Goal: Task Accomplishment & Management: Manage account settings

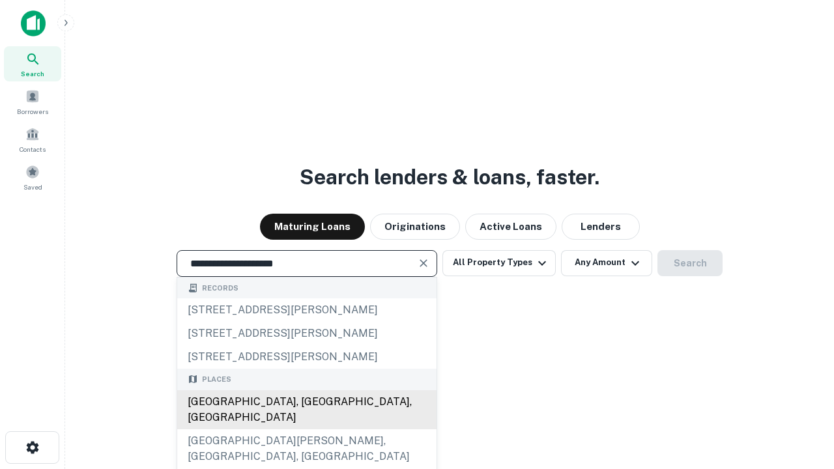
click at [306, 430] on div "Santa Monica, CA, USA" at bounding box center [306, 409] width 259 height 39
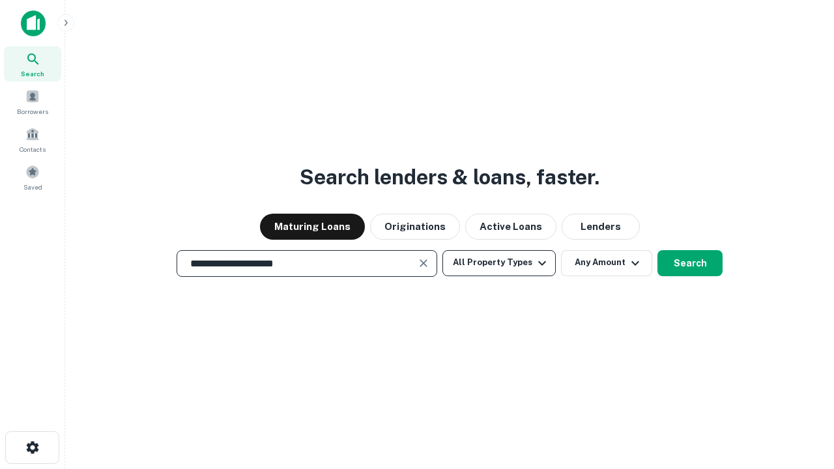
type input "**********"
click at [499, 263] on button "All Property Types" at bounding box center [499, 263] width 113 height 26
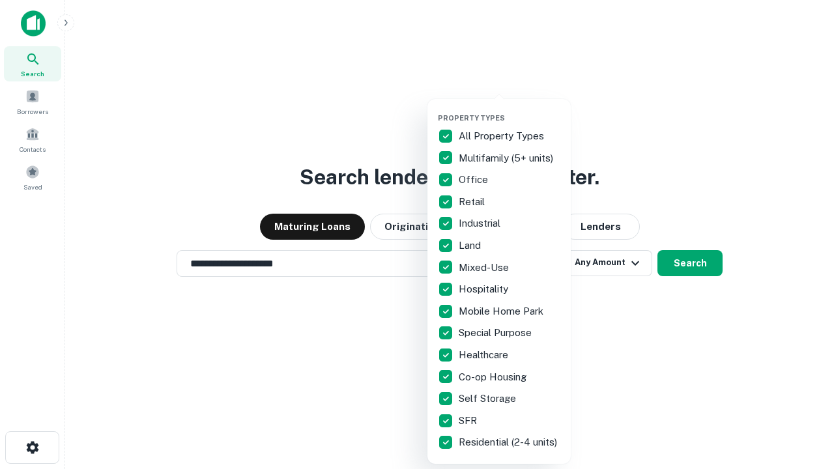
click at [510, 110] on button "button" at bounding box center [509, 110] width 143 height 1
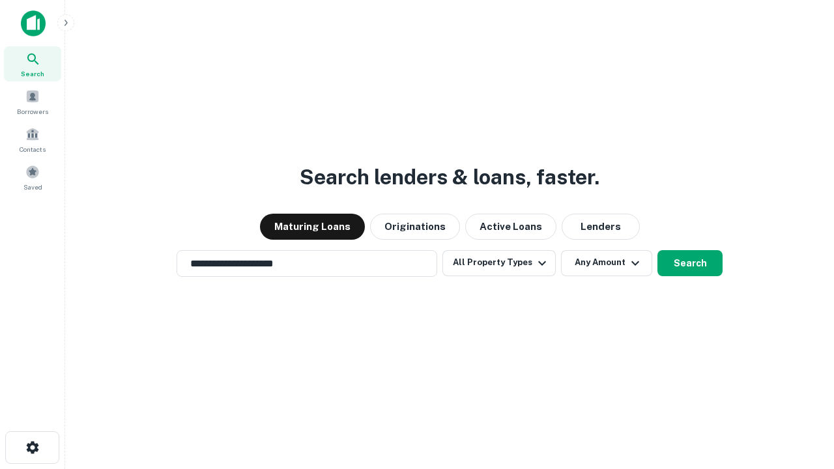
scroll to position [8, 157]
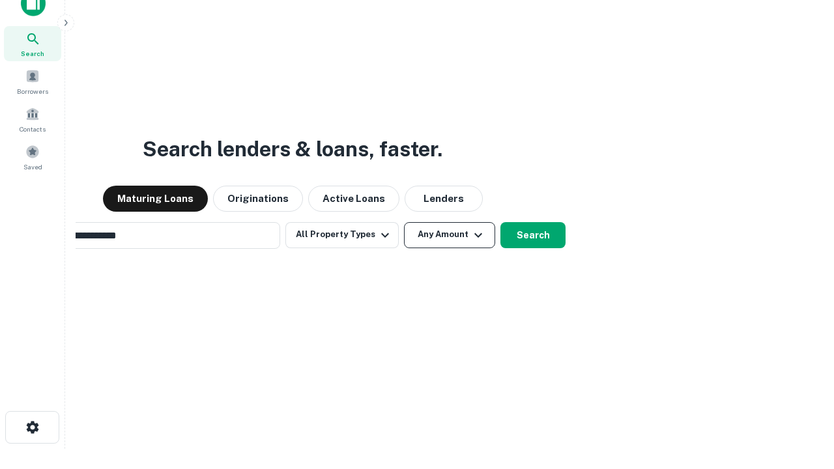
click at [404, 222] on button "Any Amount" at bounding box center [449, 235] width 91 height 26
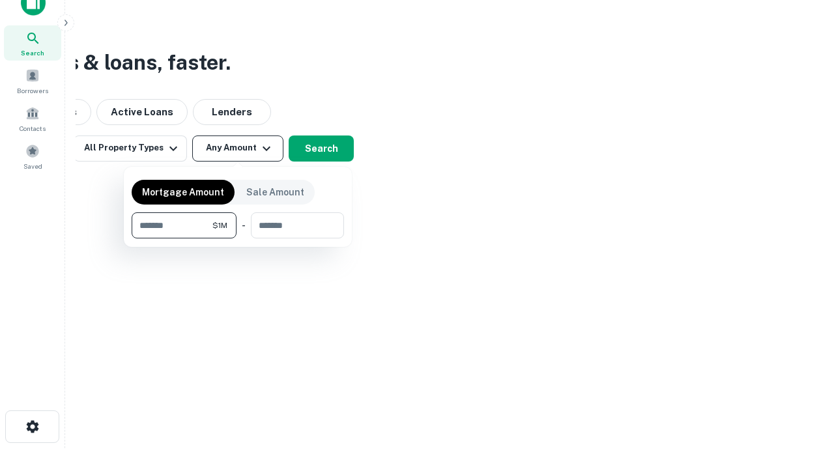
type input "*******"
click at [238, 239] on button "button" at bounding box center [238, 239] width 213 height 1
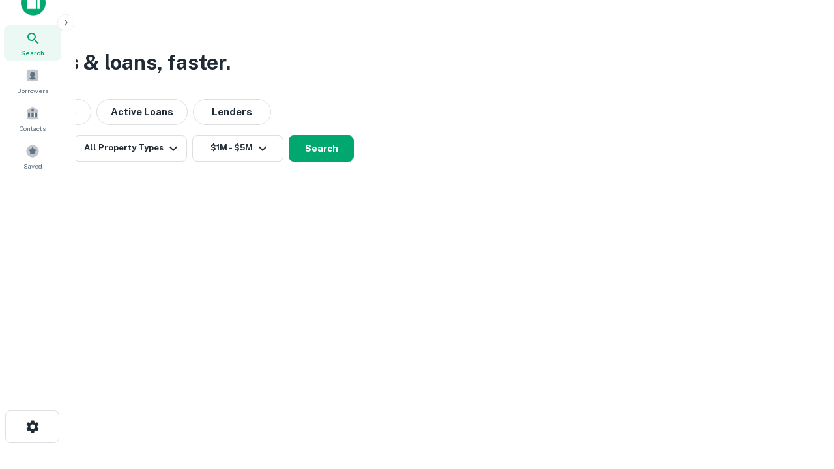
scroll to position [20, 0]
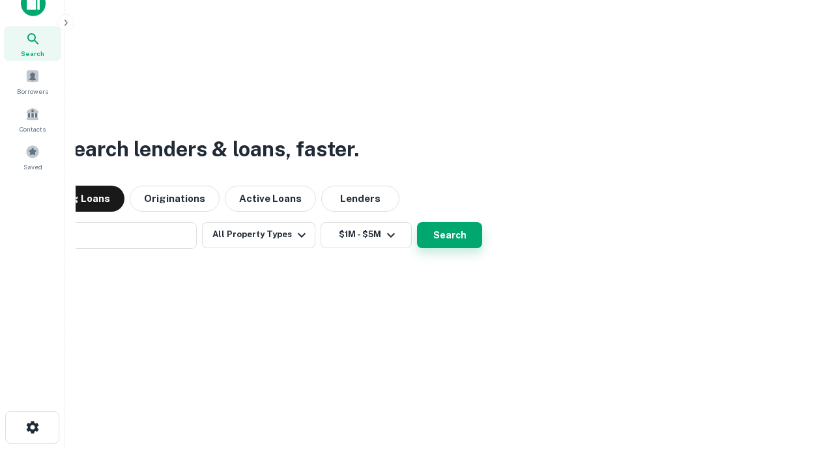
click at [417, 222] on button "Search" at bounding box center [449, 235] width 65 height 26
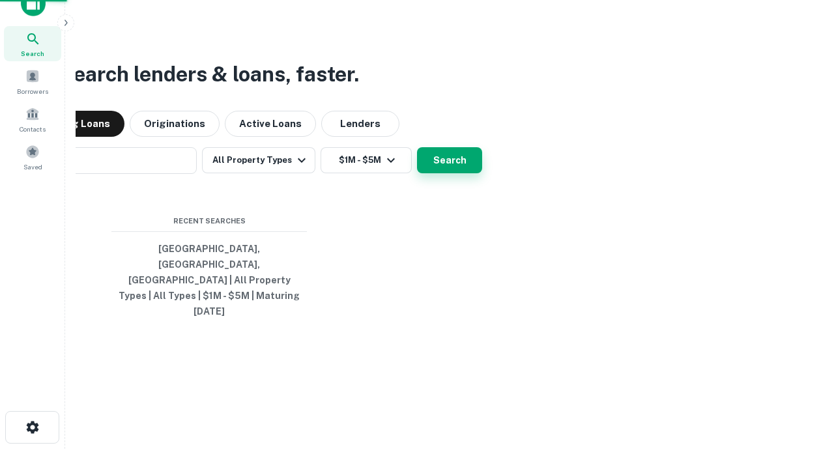
scroll to position [21, 0]
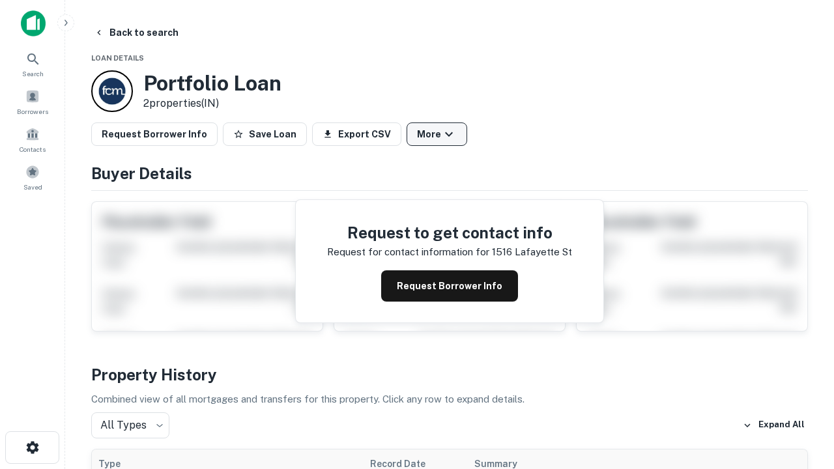
click at [437, 134] on button "More" at bounding box center [437, 134] width 61 height 23
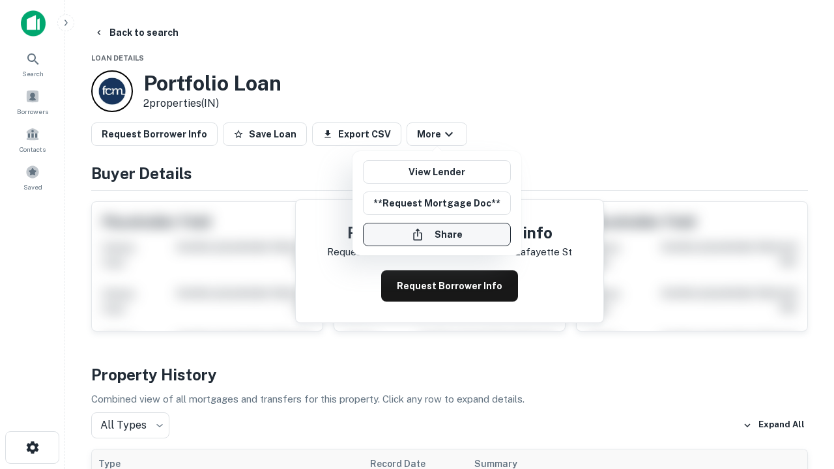
click at [437, 235] on button "Share" at bounding box center [437, 234] width 148 height 23
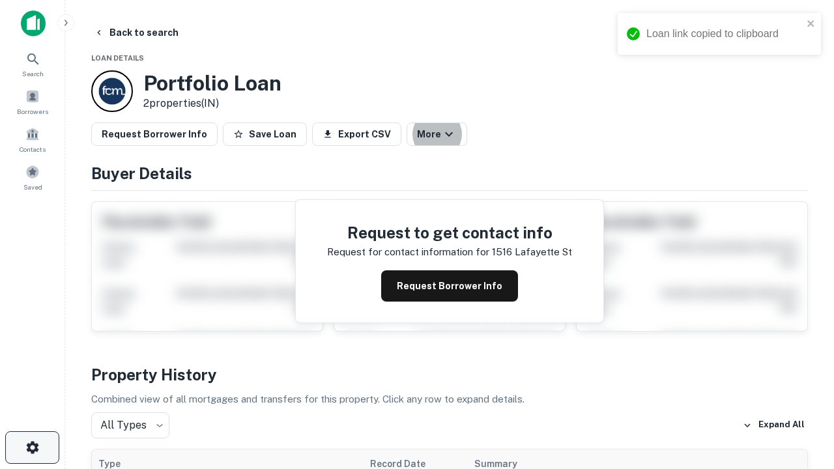
click at [32, 448] on icon "button" at bounding box center [33, 448] width 16 height 16
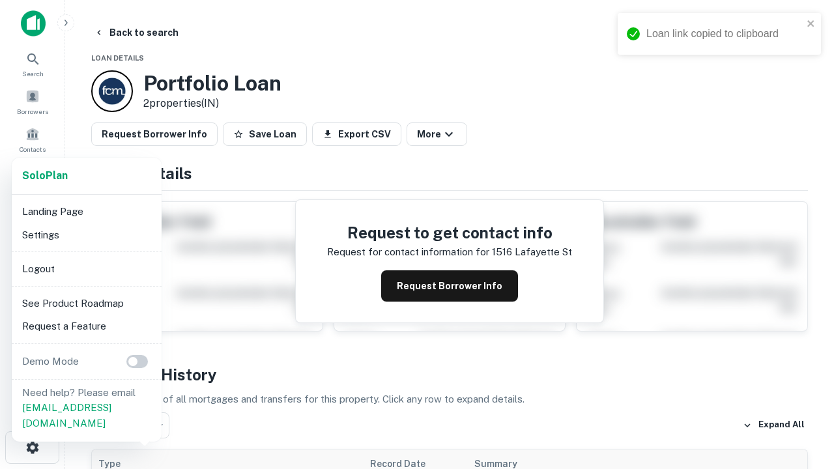
click at [86, 269] on li "Logout" at bounding box center [87, 268] width 140 height 23
